Goal: Task Accomplishment & Management: Manage account settings

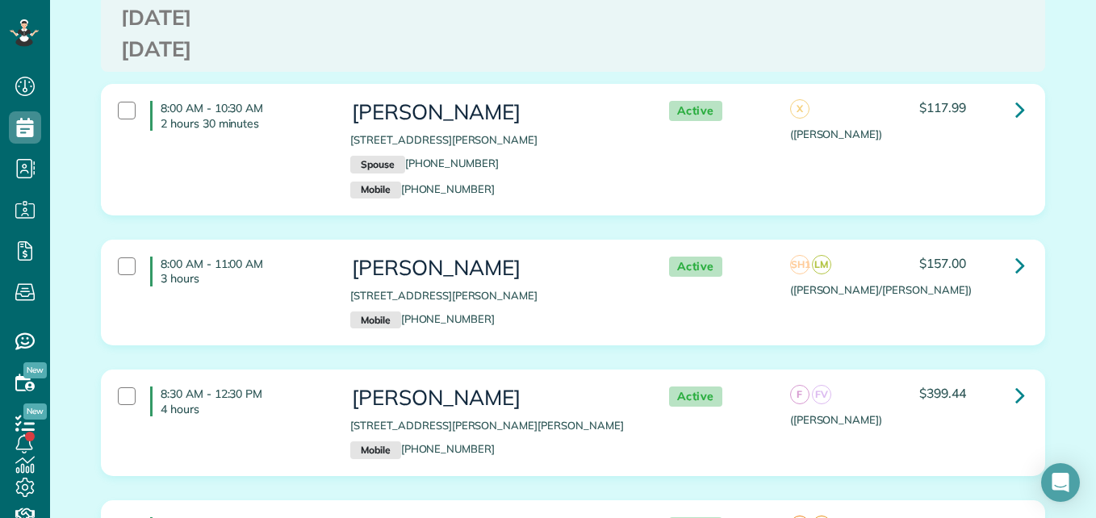
scroll to position [1580, 0]
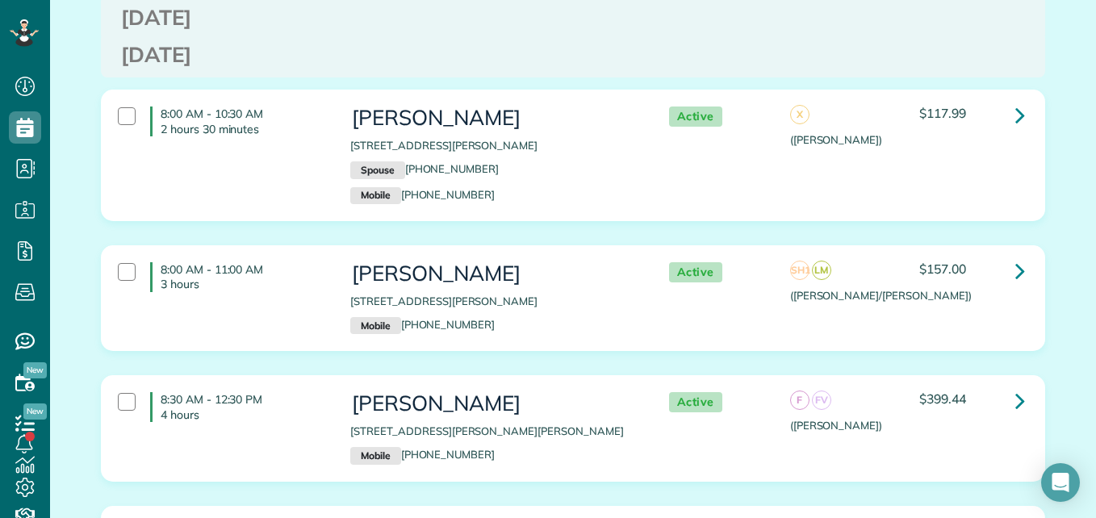
click at [805, 292] on div "8:00 AM - 11:00 AM 3 hours Vickie Williams 107 Monterrey pines dr Montgomery TX…" at bounding box center [571, 298] width 930 height 88
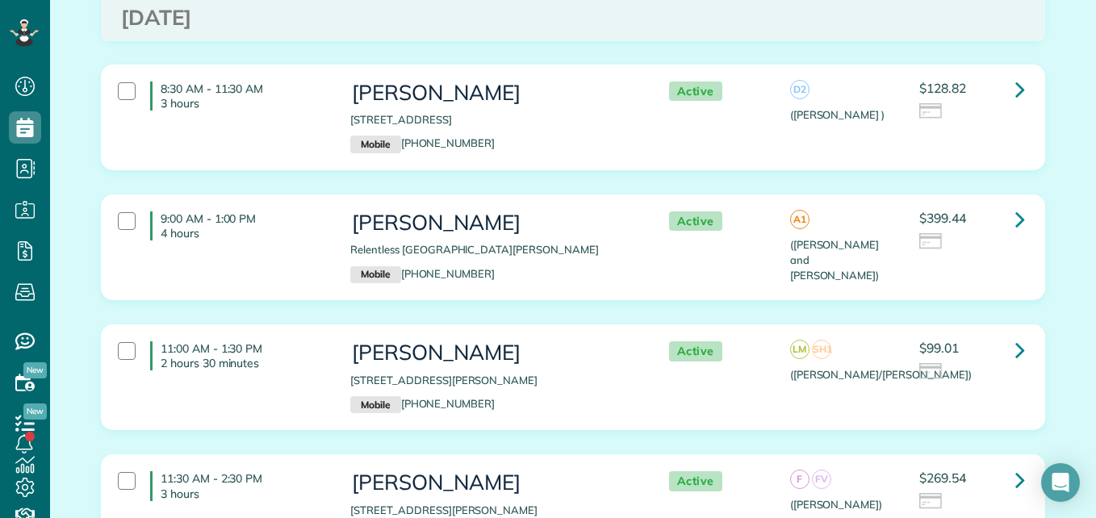
scroll to position [0, 0]
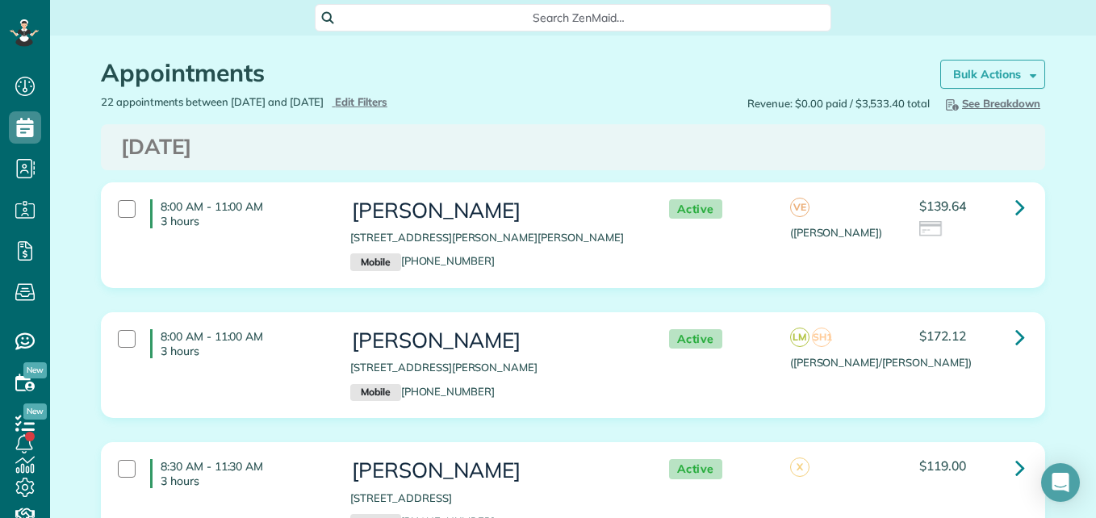
click at [957, 79] on strong "Bulk Actions" at bounding box center [987, 74] width 68 height 15
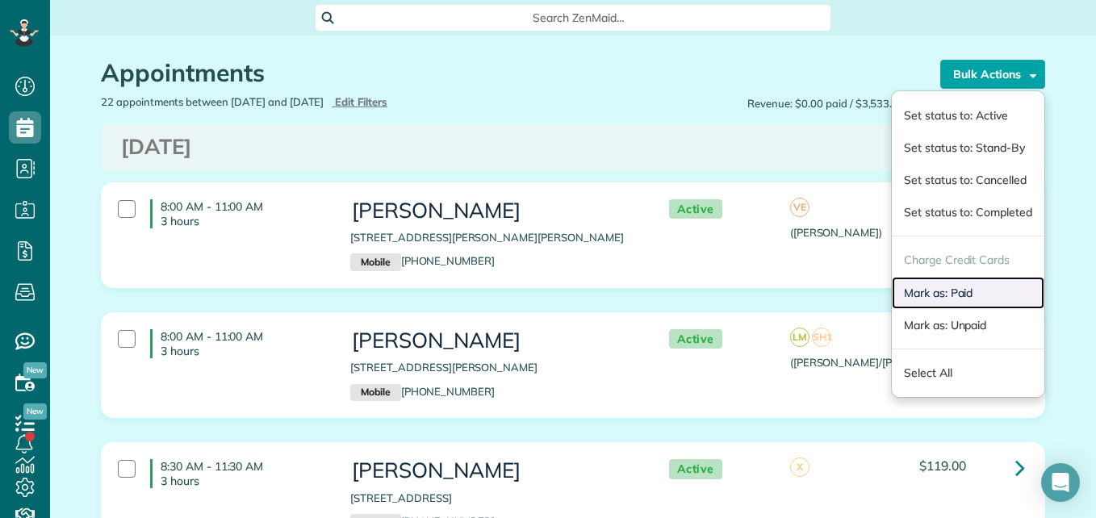
click at [906, 294] on link "Mark as: Paid" at bounding box center [967, 293] width 152 height 32
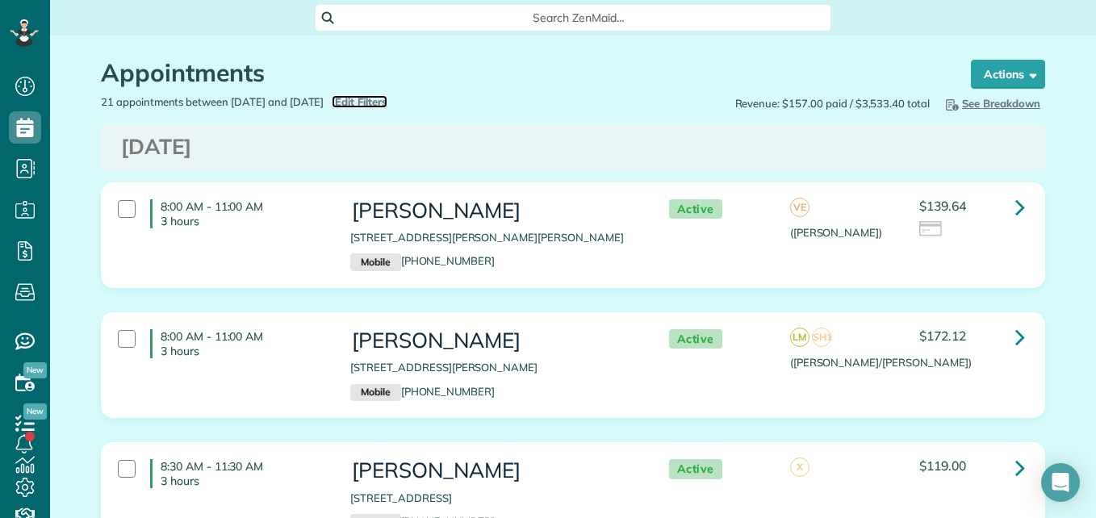
click at [387, 98] on span "Edit Filters" at bounding box center [361, 101] width 52 height 13
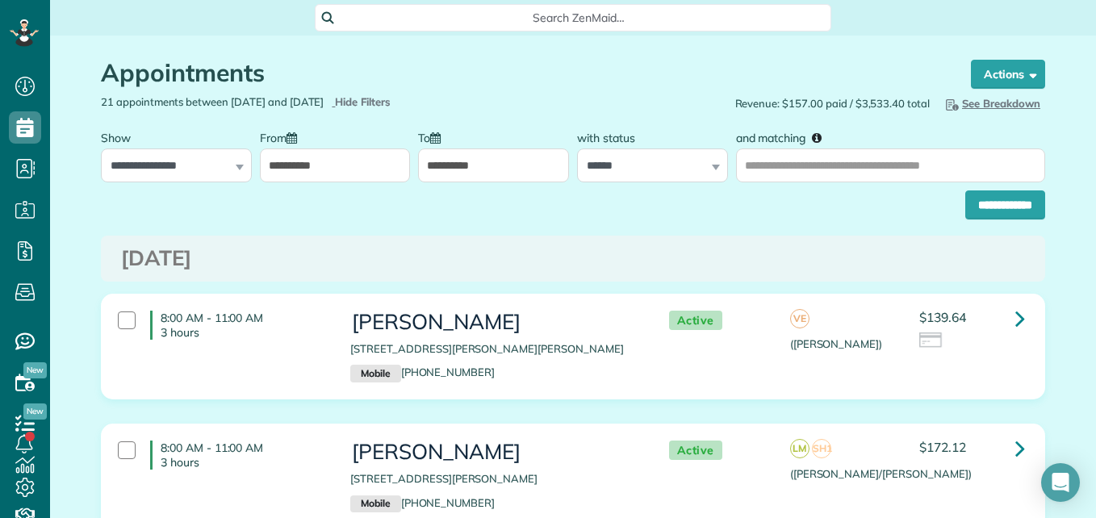
click at [308, 142] on div "**********" at bounding box center [335, 152] width 151 height 61
click at [313, 159] on input "**********" at bounding box center [335, 165] width 151 height 34
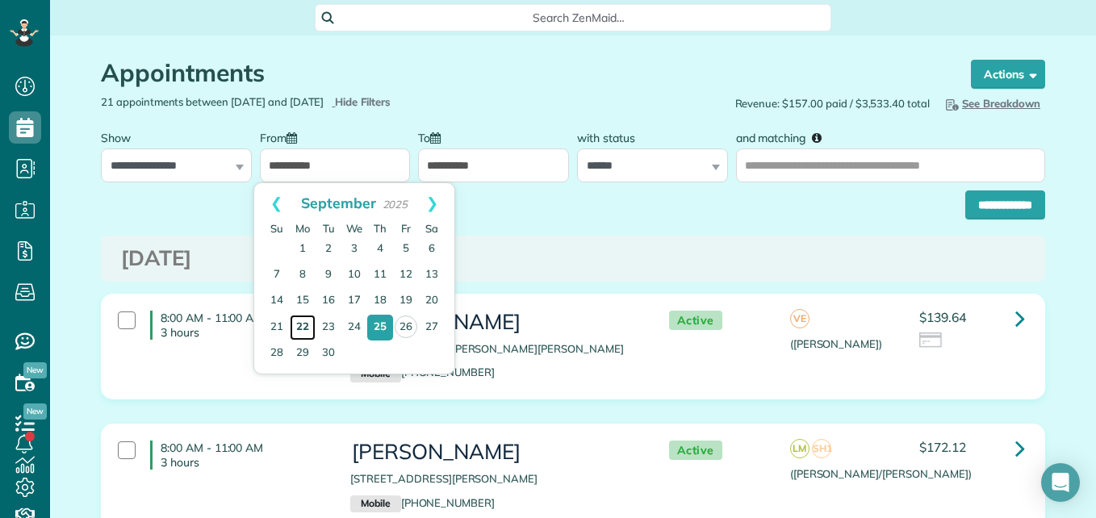
click at [309, 324] on link "22" at bounding box center [303, 328] width 26 height 26
type input "**********"
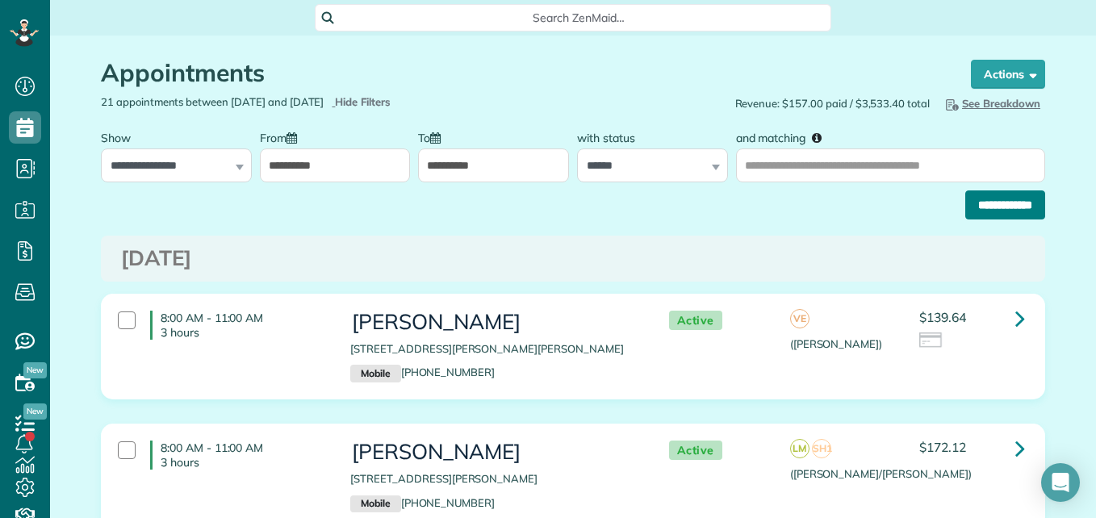
click at [965, 208] on input "**********" at bounding box center [1005, 204] width 80 height 29
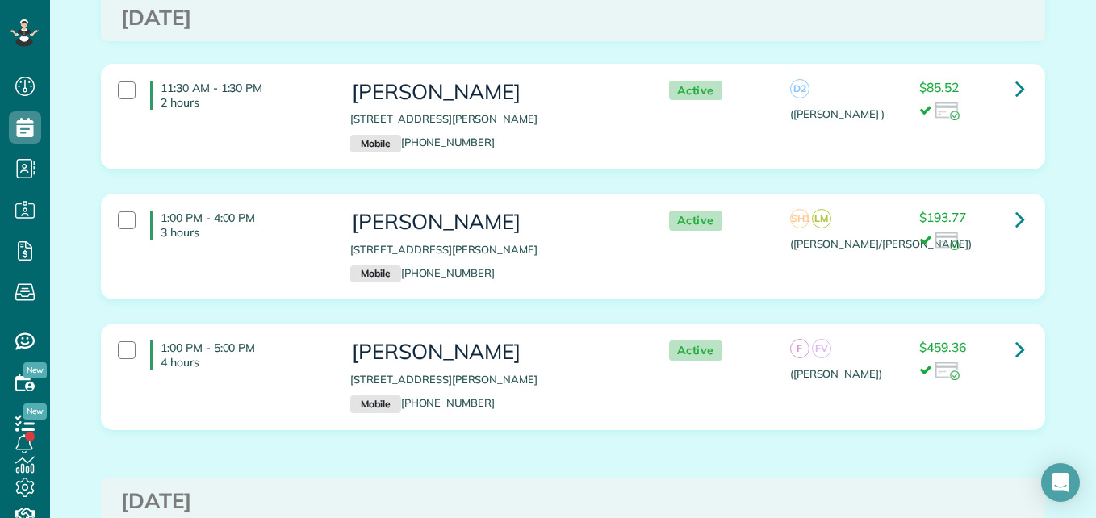
scroll to position [2256, 0]
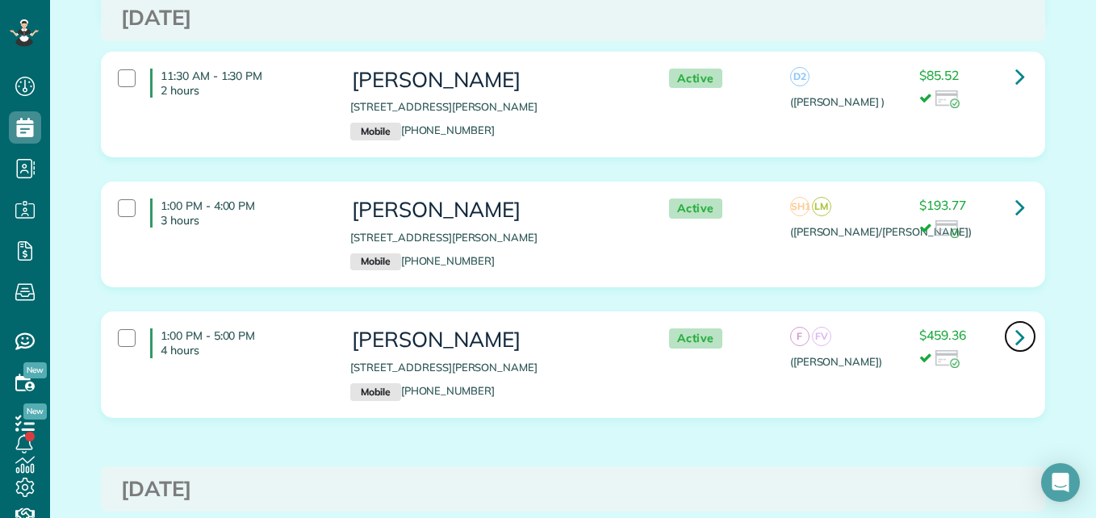
click at [1015, 323] on icon at bounding box center [1020, 337] width 10 height 28
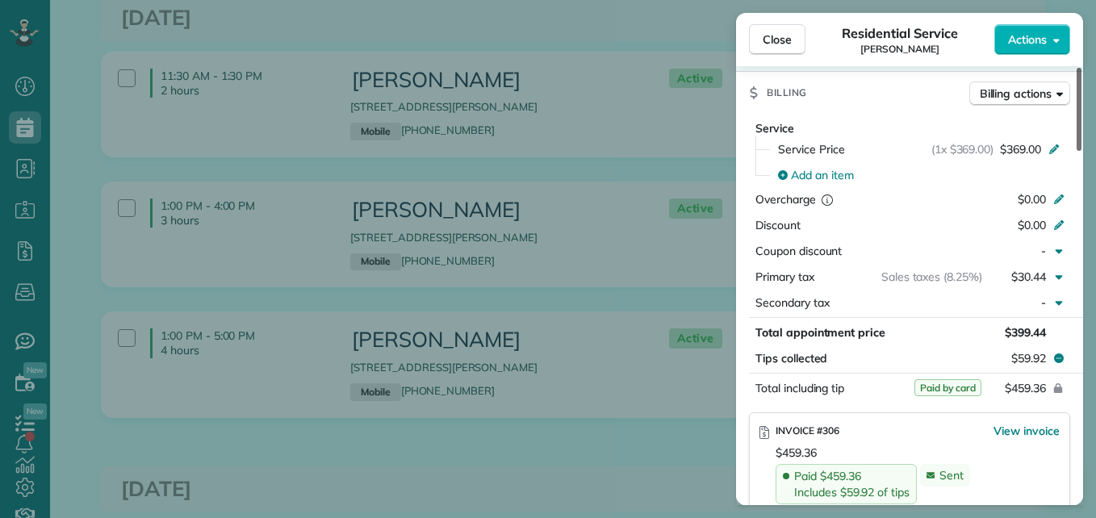
scroll to position [759, 0]
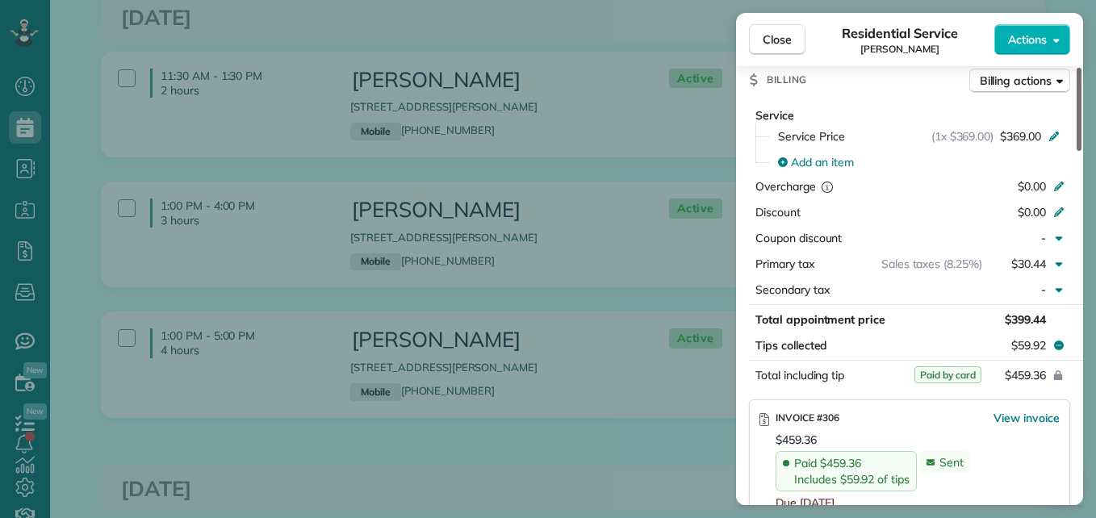
drag, startPoint x: 1075, startPoint y: 127, endPoint x: 1098, endPoint y: 270, distance: 144.7
click at [1081, 151] on div at bounding box center [1078, 109] width 5 height 83
click at [768, 43] on span "Close" at bounding box center [776, 39] width 29 height 16
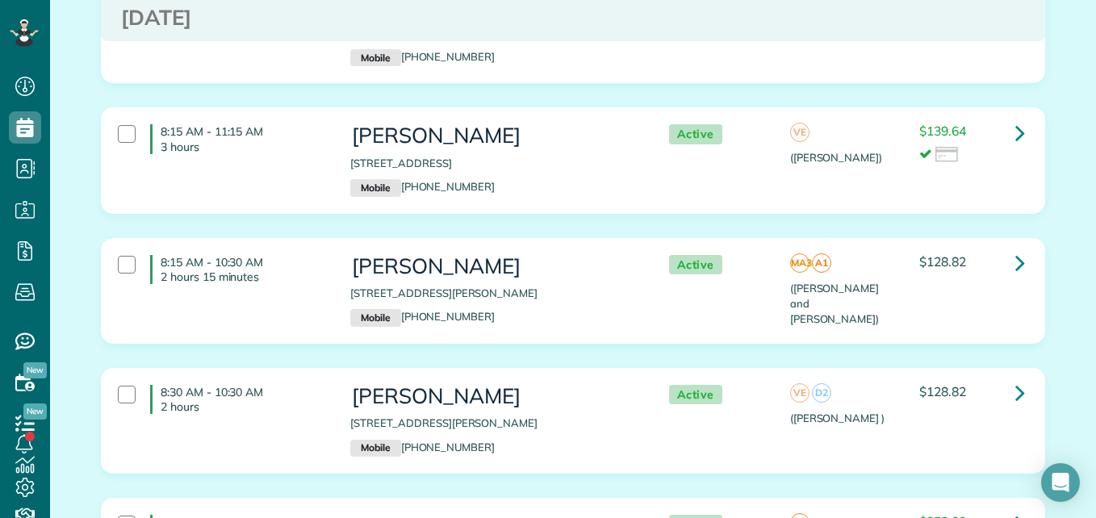
scroll to position [2814, 0]
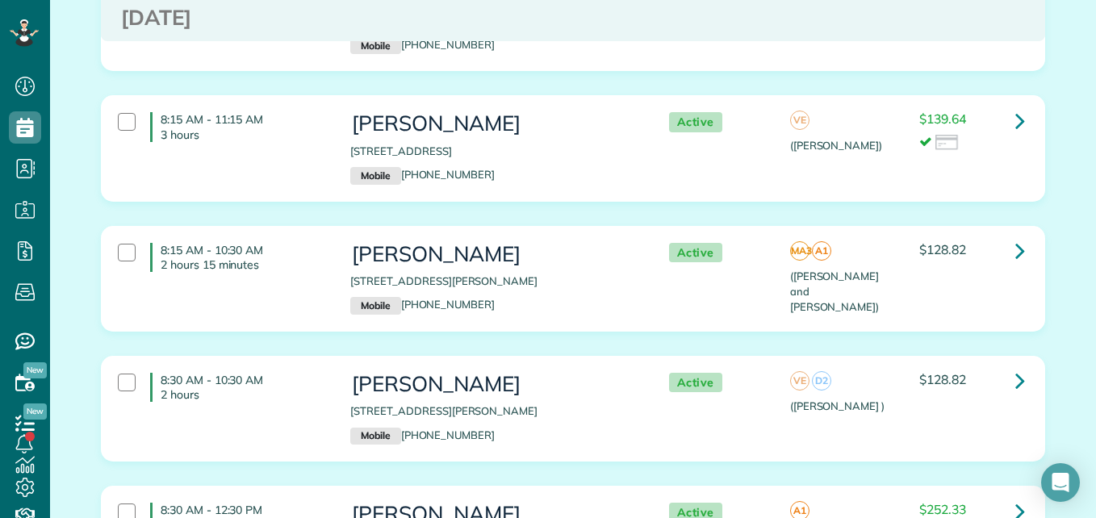
click at [943, 241] on span "$128.82" at bounding box center [942, 249] width 47 height 16
click at [896, 373] on div "VE D2 (Delmis )" at bounding box center [842, 393] width 129 height 41
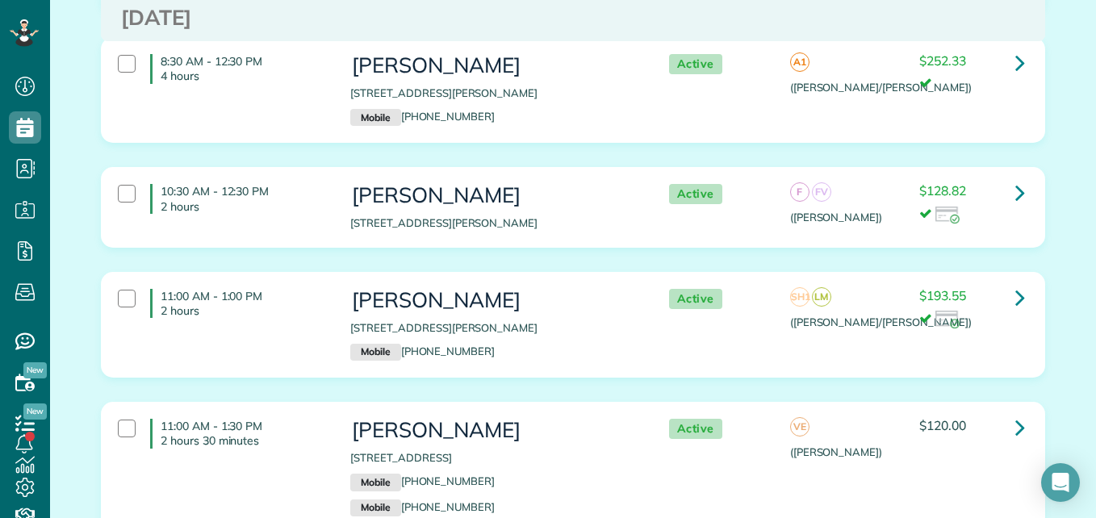
scroll to position [3275, 0]
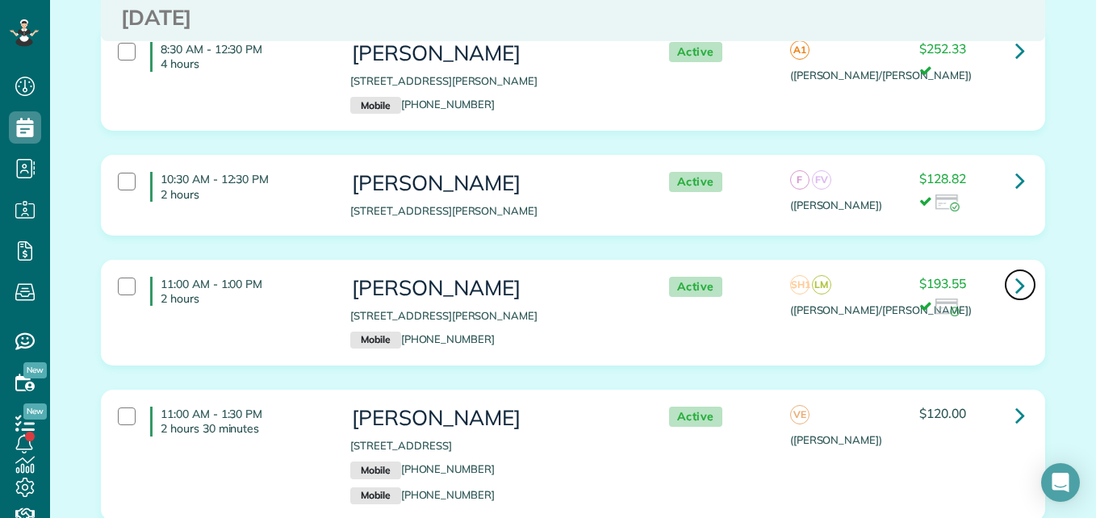
click at [1015, 271] on icon at bounding box center [1020, 285] width 10 height 28
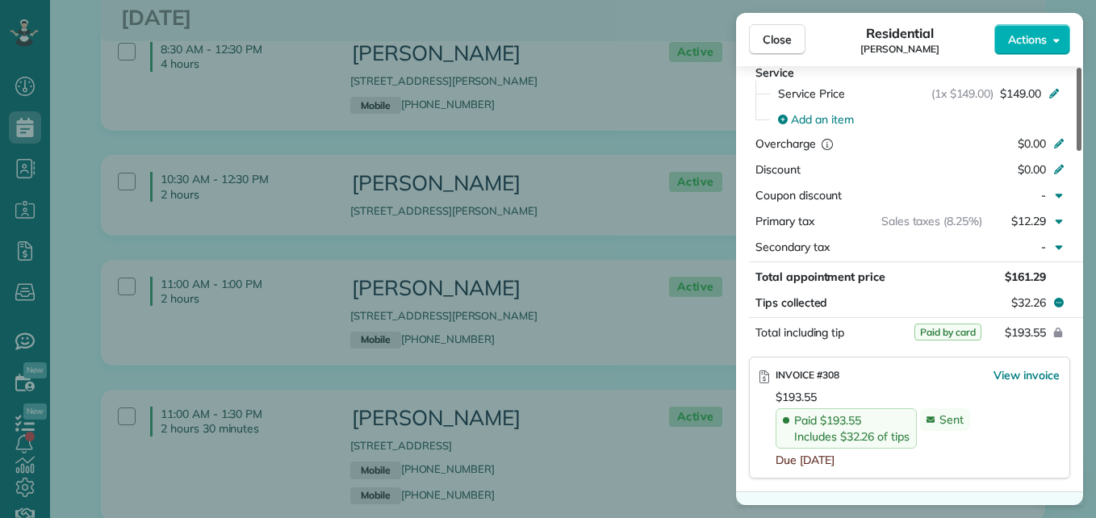
scroll to position [834, 0]
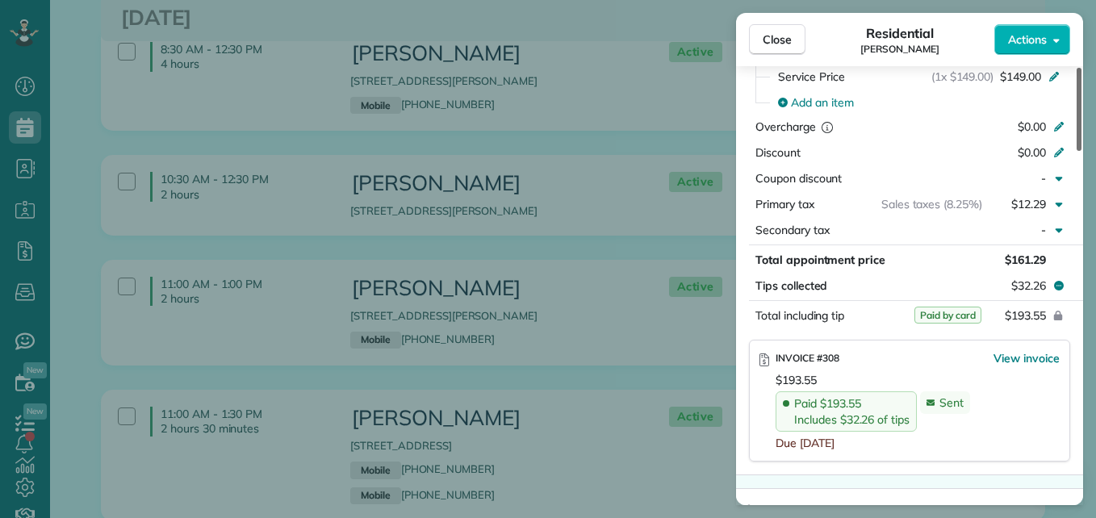
drag, startPoint x: 1077, startPoint y: 115, endPoint x: 1098, endPoint y: 273, distance: 159.5
click at [1081, 151] on div at bounding box center [1078, 109] width 5 height 83
click at [775, 34] on span "Close" at bounding box center [776, 39] width 29 height 16
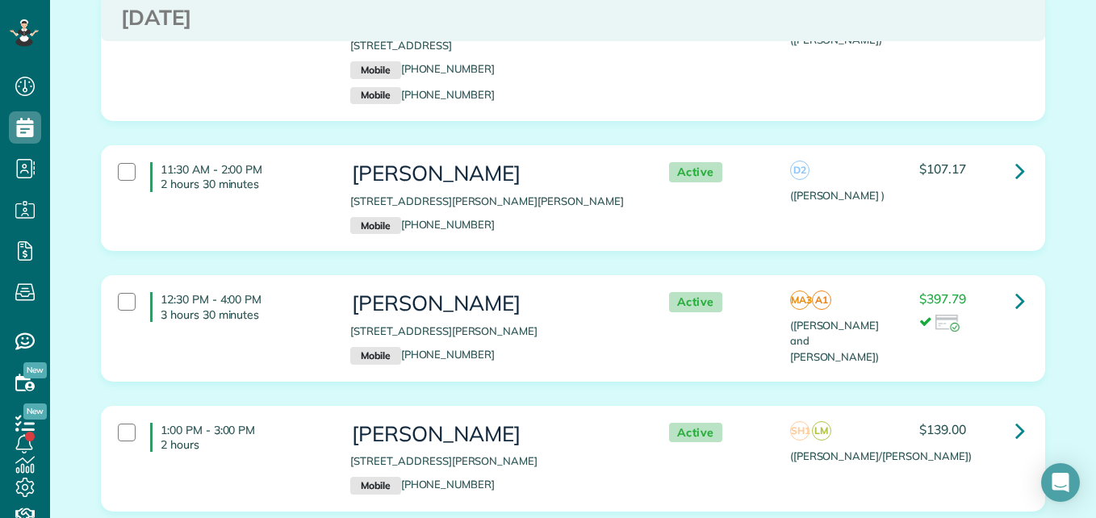
scroll to position [3687, 0]
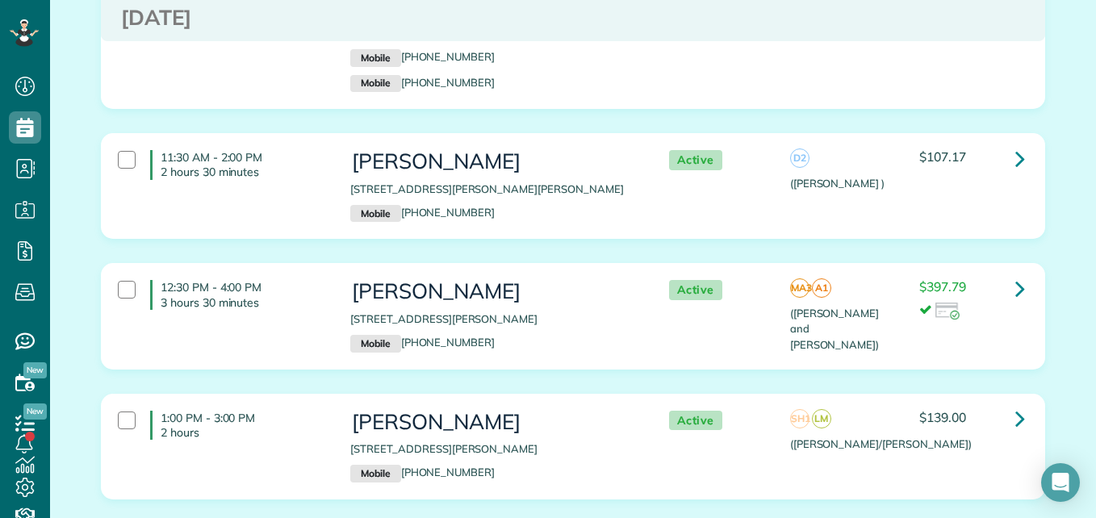
click at [854, 196] on div "11:30 AM - 2:00 PM 2 hours 30 minutes Kelly Weaver 130 Emory Birch Montgomery T…" at bounding box center [571, 186] width 930 height 88
click at [1015, 274] on icon at bounding box center [1020, 288] width 10 height 28
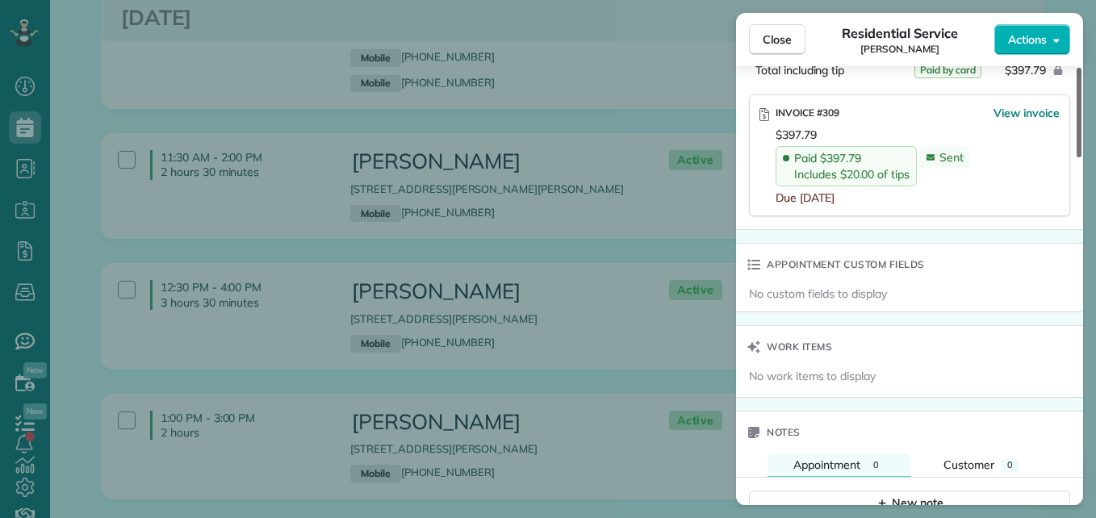
scroll to position [1068, 0]
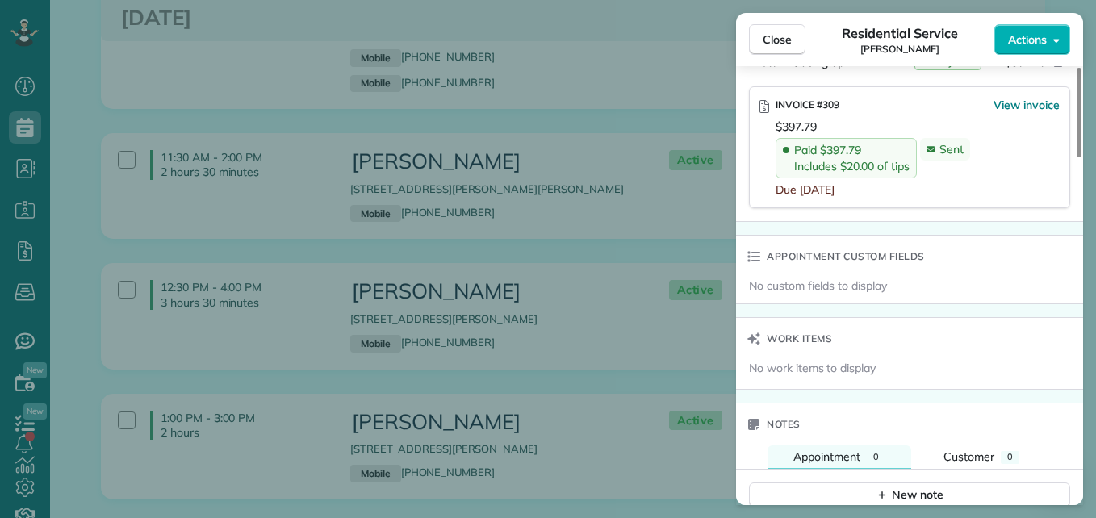
drag, startPoint x: 1078, startPoint y: 116, endPoint x: 1092, endPoint y: 333, distance: 217.5
click at [1081, 157] on div at bounding box center [1078, 113] width 5 height 90
click at [766, 54] on button "Close" at bounding box center [777, 39] width 56 height 31
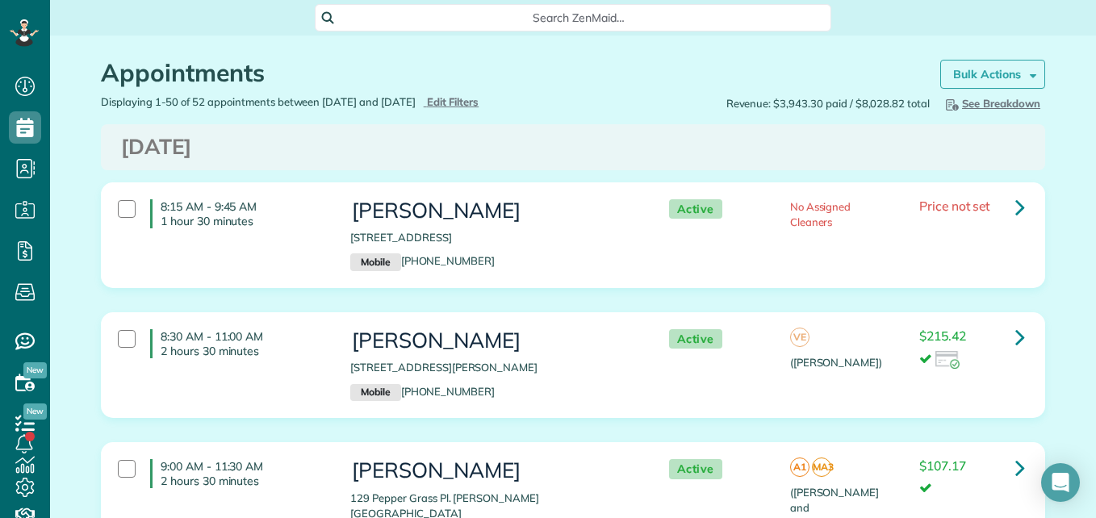
click at [975, 65] on link "Bulk Actions" at bounding box center [992, 74] width 105 height 29
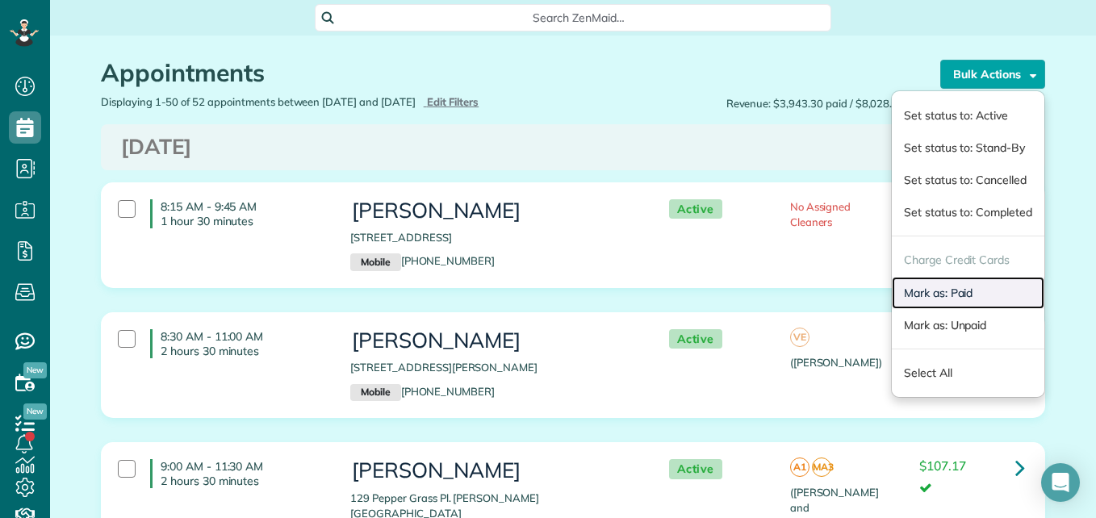
click at [912, 294] on link "Mark as: Paid" at bounding box center [967, 293] width 152 height 32
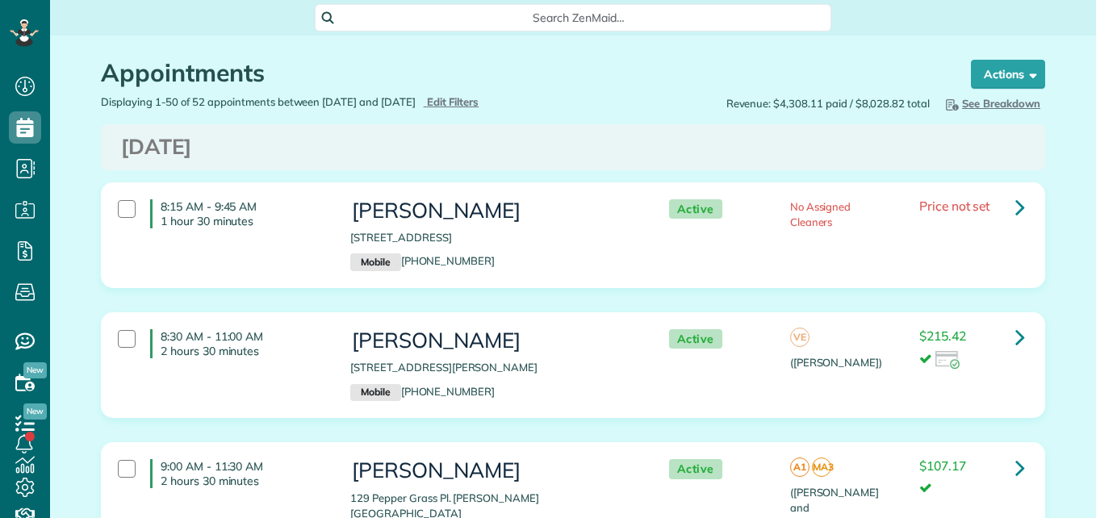
scroll to position [7, 7]
